Goal: Find specific page/section: Find specific page/section

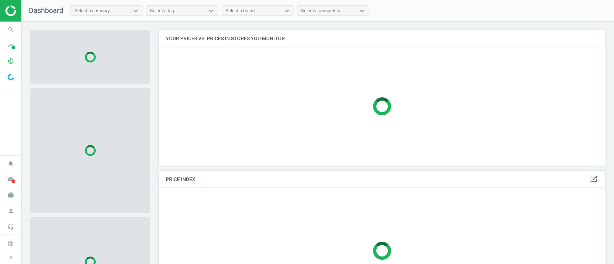
scroll to position [150, 454]
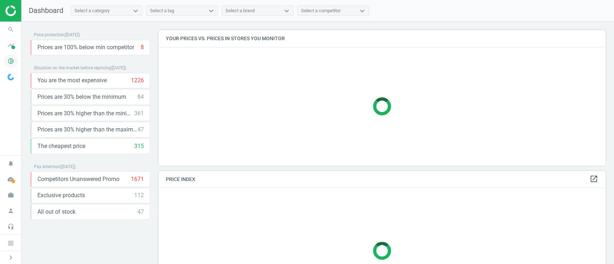
click at [14, 59] on icon "pie_chart_outlined" at bounding box center [11, 61] width 14 height 14
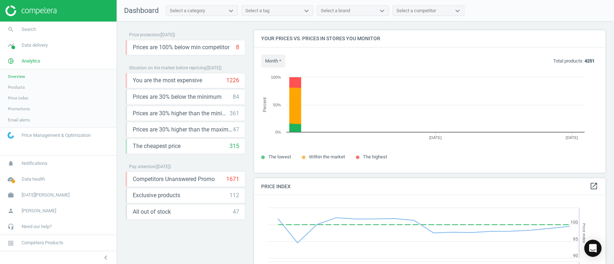
scroll to position [157, 359]
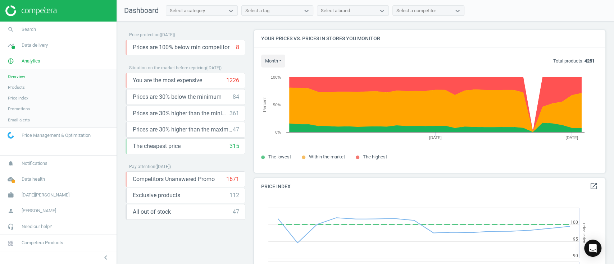
click at [18, 87] on span "Products" at bounding box center [16, 88] width 17 height 6
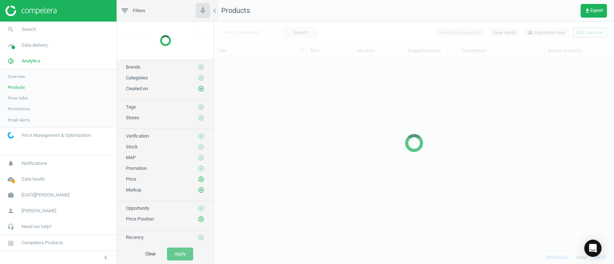
scroll to position [178, 392]
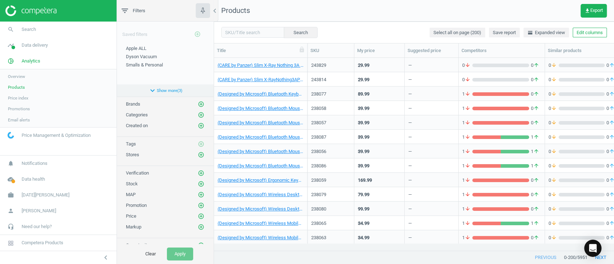
click at [177, 91] on button "expand_more Show more ( 3 )" at bounding box center [165, 91] width 97 height 12
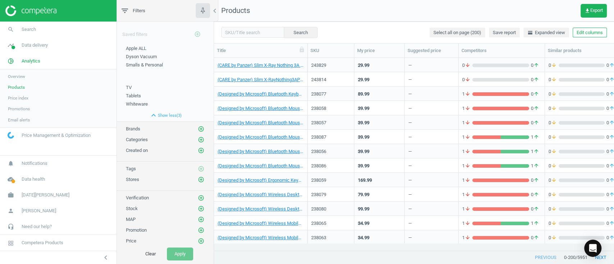
click at [19, 74] on span "Overview" at bounding box center [16, 77] width 17 height 6
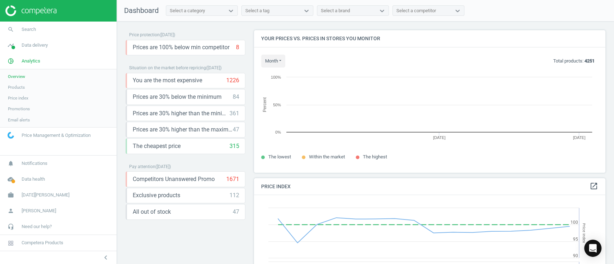
scroll to position [180, 359]
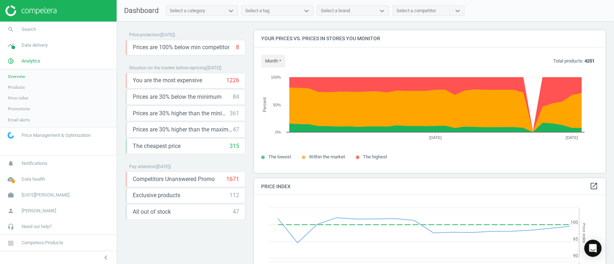
click at [23, 109] on span "Promotions" at bounding box center [19, 109] width 22 height 6
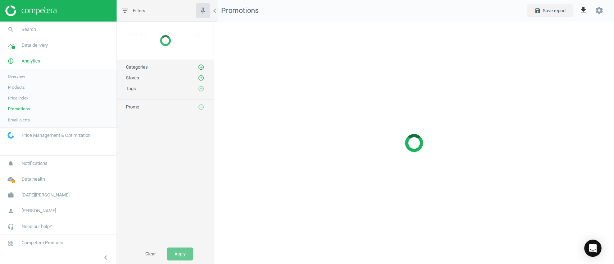
scroll to position [257, 414]
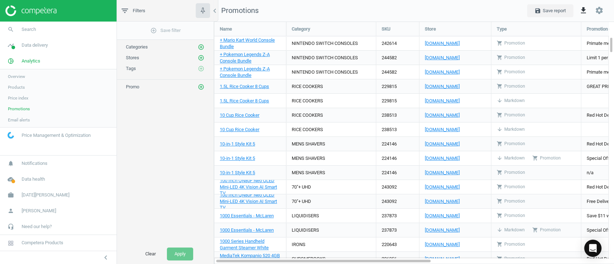
click at [22, 79] on span "Overview" at bounding box center [16, 77] width 17 height 6
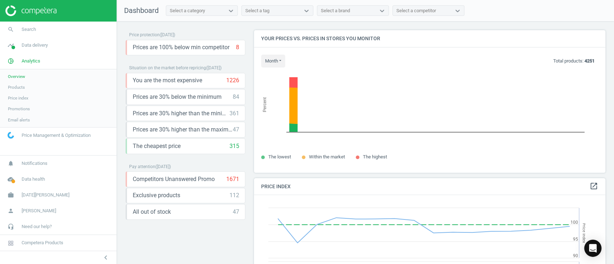
scroll to position [180, 359]
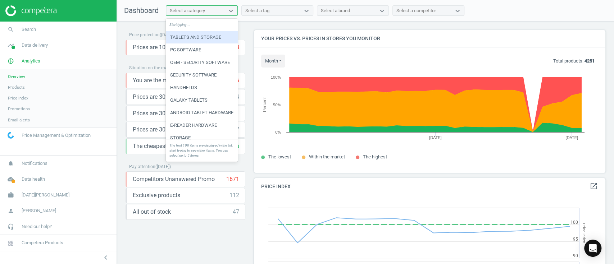
click at [193, 15] on div "Select a category" at bounding box center [202, 10] width 72 height 11
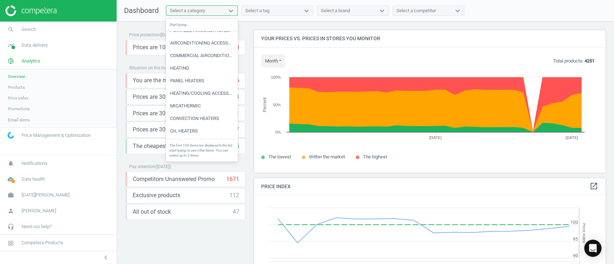
scroll to position [337, 0]
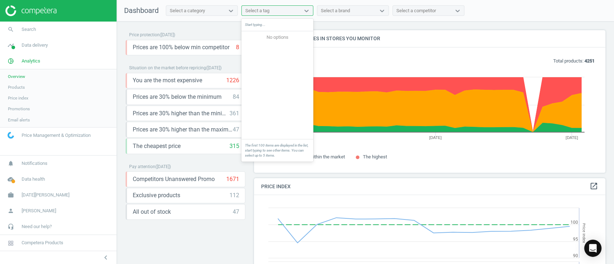
click at [286, 7] on div "Select a tag" at bounding box center [271, 10] width 58 height 9
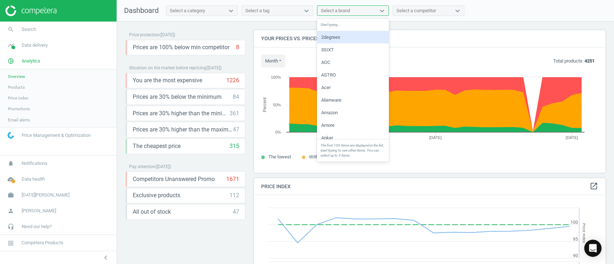
click at [370, 10] on div "Select a brand" at bounding box center [346, 10] width 58 height 9
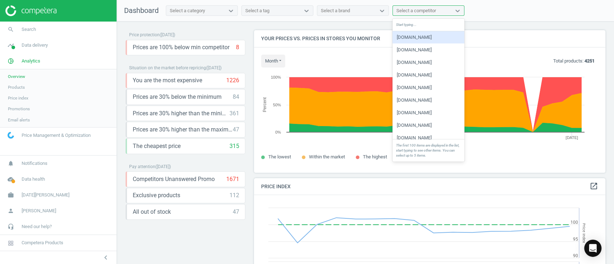
click at [432, 15] on div "Select a competitor" at bounding box center [422, 10] width 58 height 9
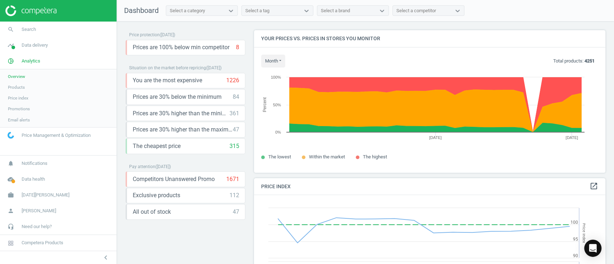
click at [214, 17] on nav "Dashboard Select a category Select a tag Select a brand Select a competitor" at bounding box center [365, 11] width 497 height 22
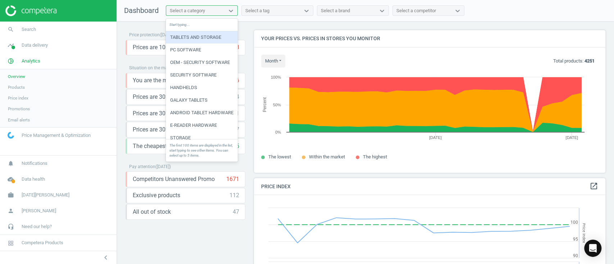
click at [214, 14] on div "Select a category" at bounding box center [195, 10] width 58 height 9
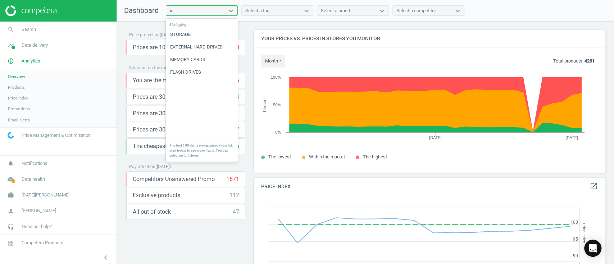
scroll to position [0, 0]
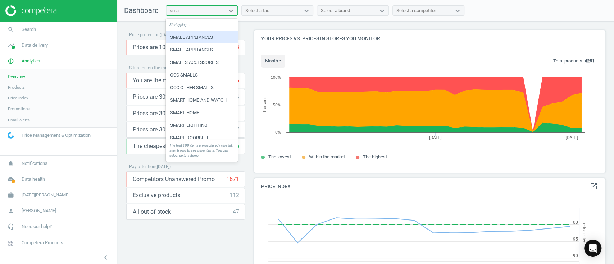
type input "smar"
click at [210, 41] on div "SMART HOME AND WATCH" at bounding box center [202, 37] width 72 height 12
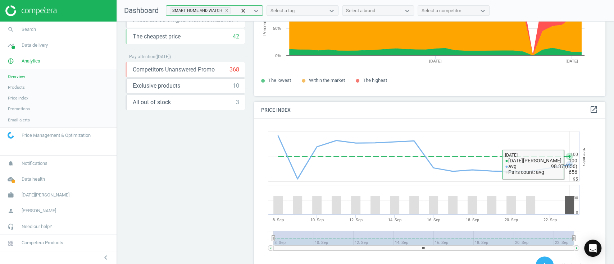
scroll to position [150, 0]
